Goal: Entertainment & Leisure: Consume media (video, audio)

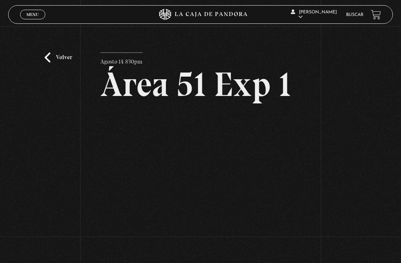
scroll to position [6, 0]
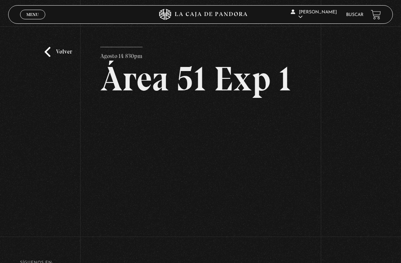
click at [45, 57] on link "Volver" at bounding box center [58, 52] width 27 height 10
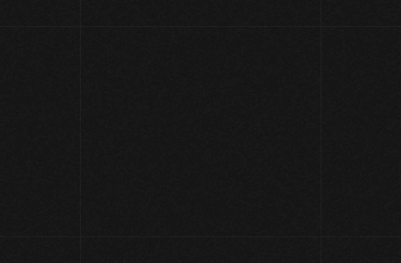
scroll to position [58, 0]
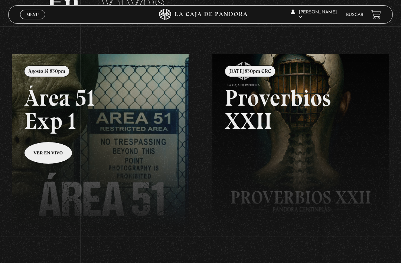
click at [400, 98] on div "Menu Cerrar Naty Ledezma En vivos Pandora Centinelas Mi cuenta Salir Buscar Bus…" at bounding box center [200, 160] width 401 height 383
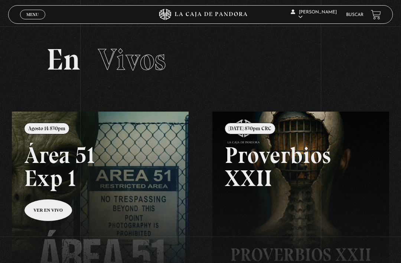
scroll to position [0, 0]
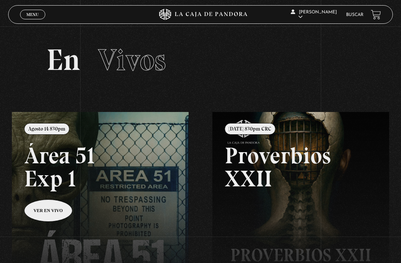
click at [29, 12] on link "Menu Cerrar" at bounding box center [32, 15] width 25 height 10
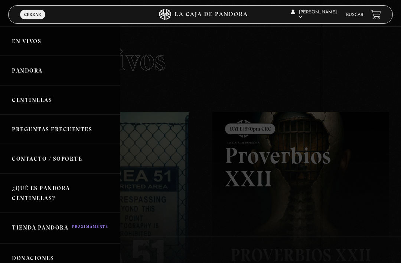
click at [22, 66] on link "Pandora" at bounding box center [60, 70] width 120 height 29
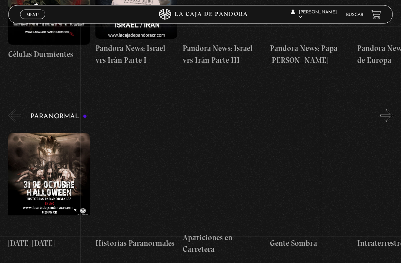
scroll to position [601, 0]
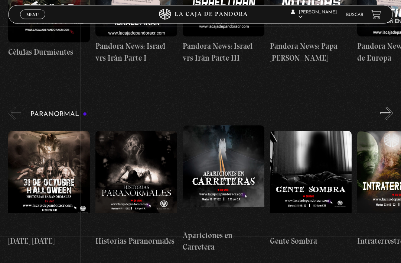
click at [400, 162] on figure at bounding box center [398, 181] width 82 height 100
